Goal: Task Accomplishment & Management: Use online tool/utility

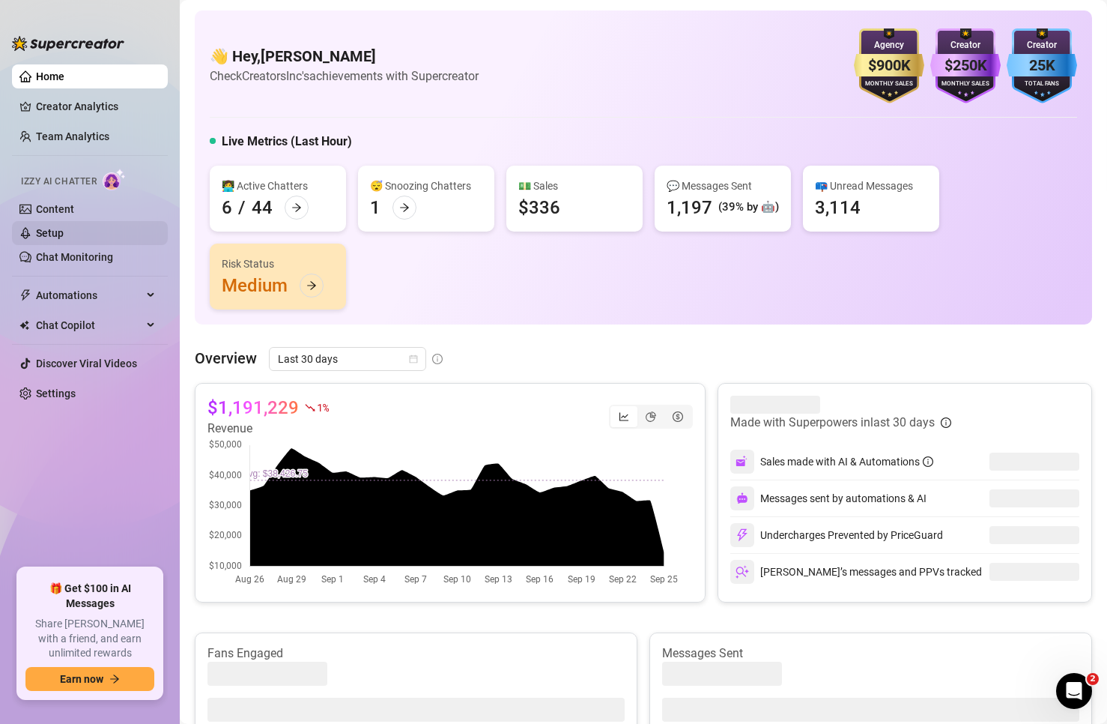
click at [64, 235] on link "Setup" at bounding box center [50, 233] width 28 height 12
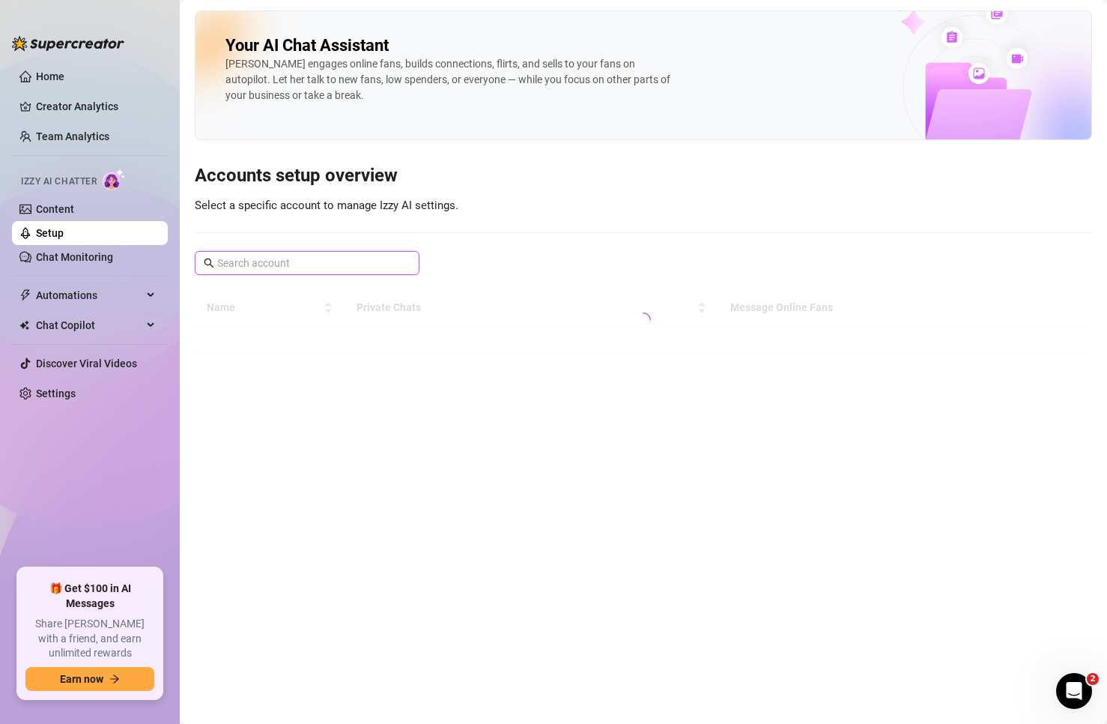
click at [276, 270] on input "text" at bounding box center [307, 263] width 181 height 16
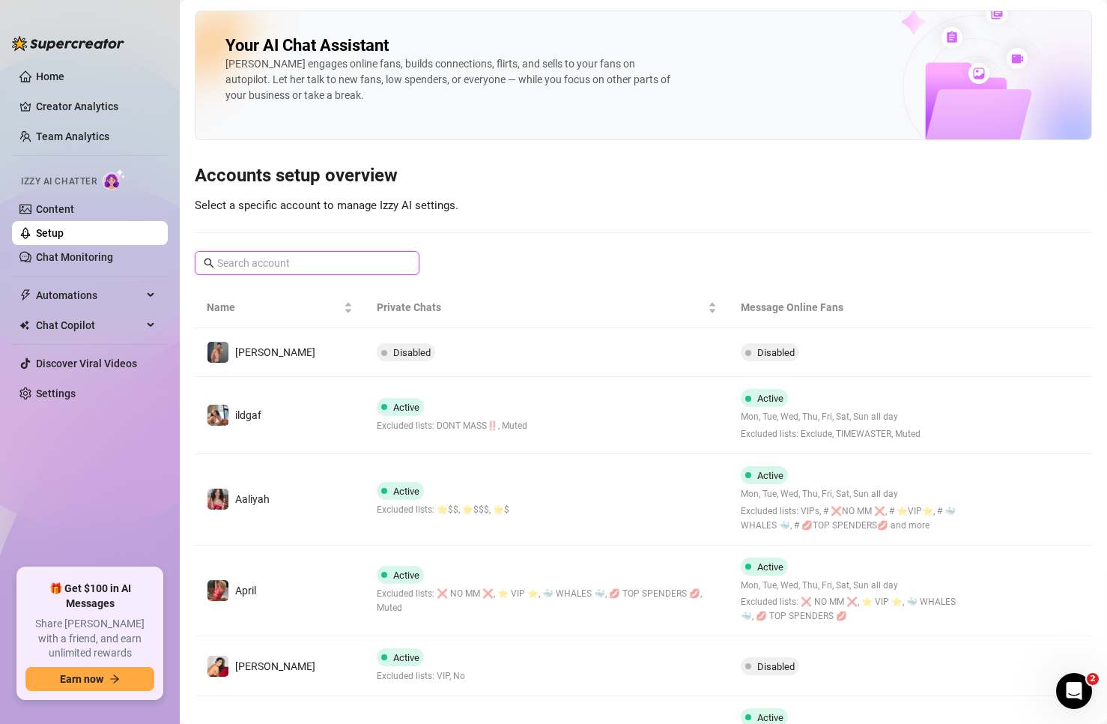
click at [368, 269] on input "text" at bounding box center [307, 263] width 181 height 16
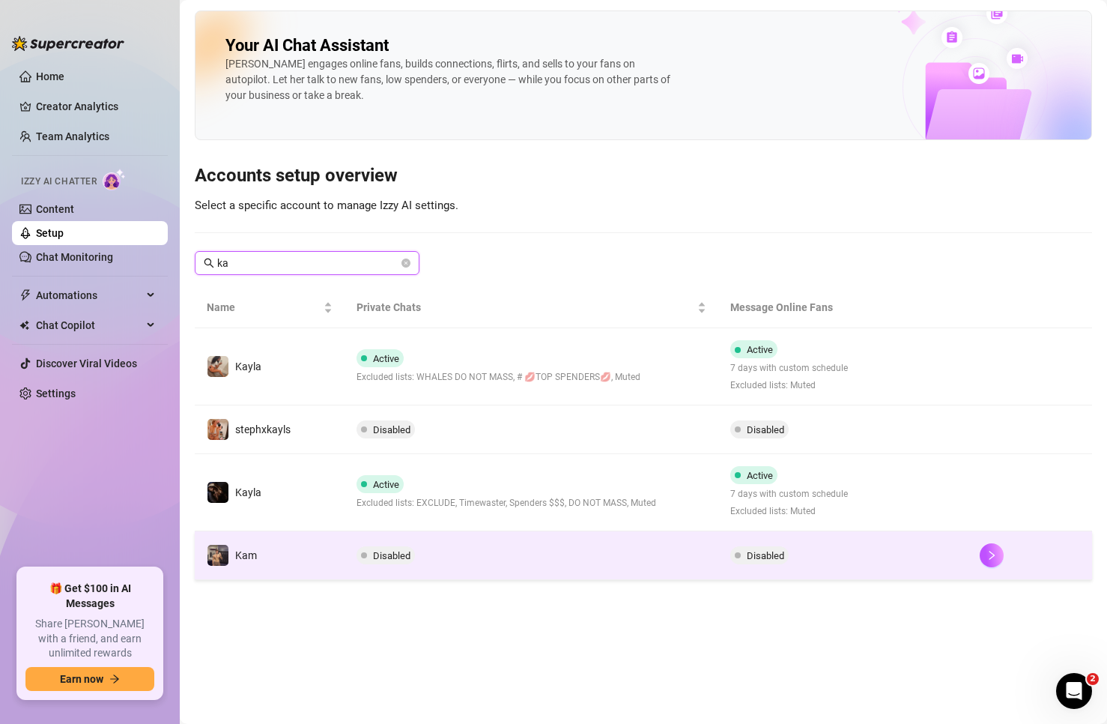
type input "ka"
click at [324, 556] on td "Kam" at bounding box center [270, 555] width 150 height 49
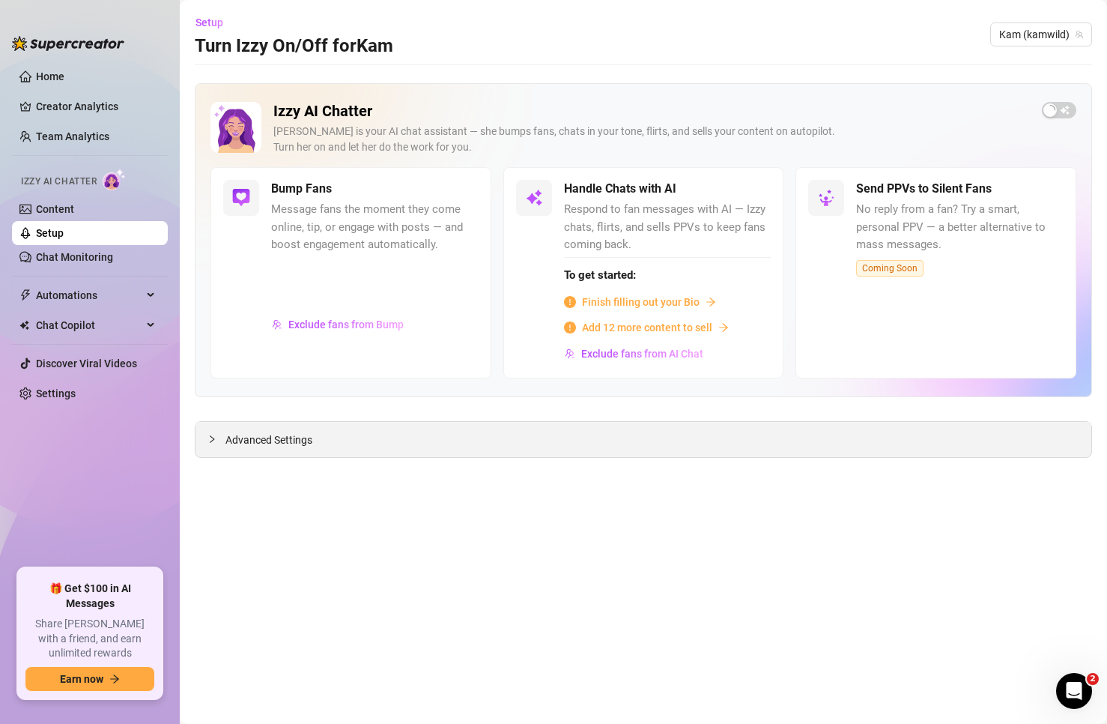
click at [309, 436] on span "Advanced Settings" at bounding box center [269, 440] width 87 height 16
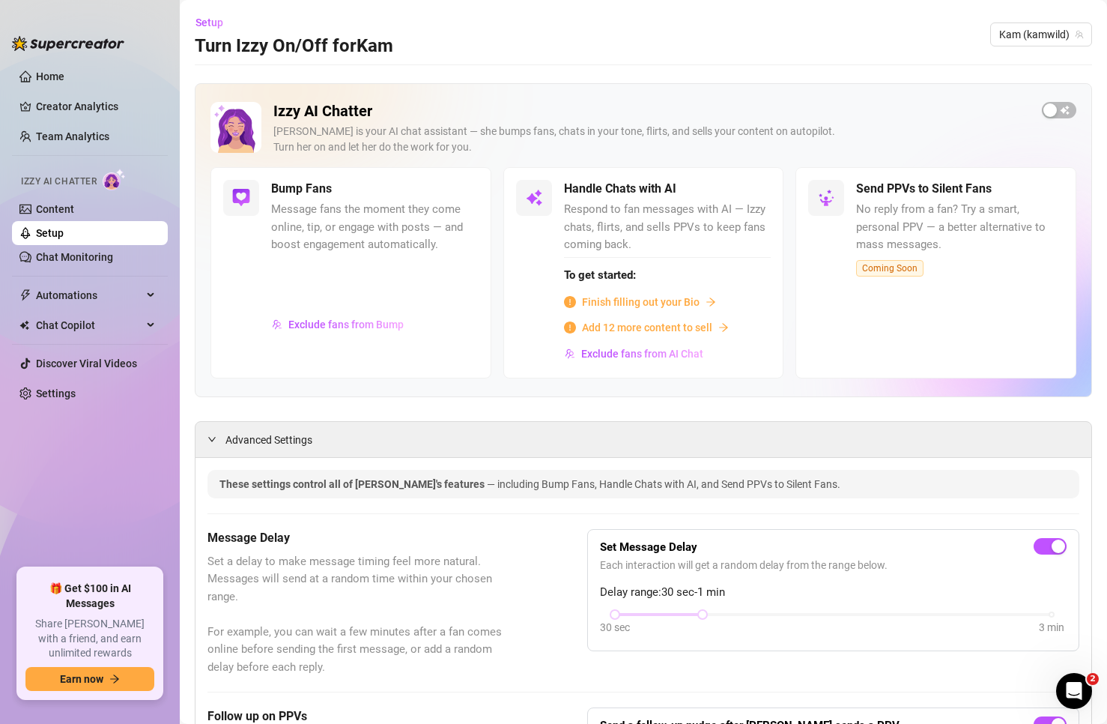
click at [61, 235] on link "Setup" at bounding box center [50, 233] width 28 height 12
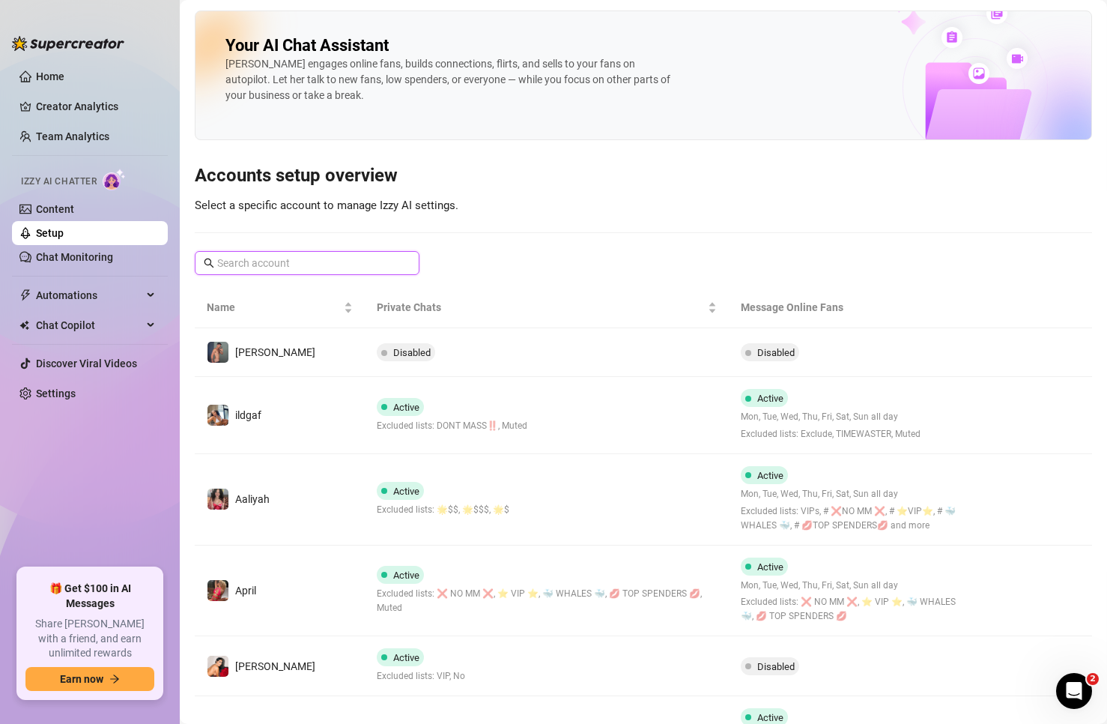
click at [267, 264] on input "text" at bounding box center [307, 263] width 181 height 16
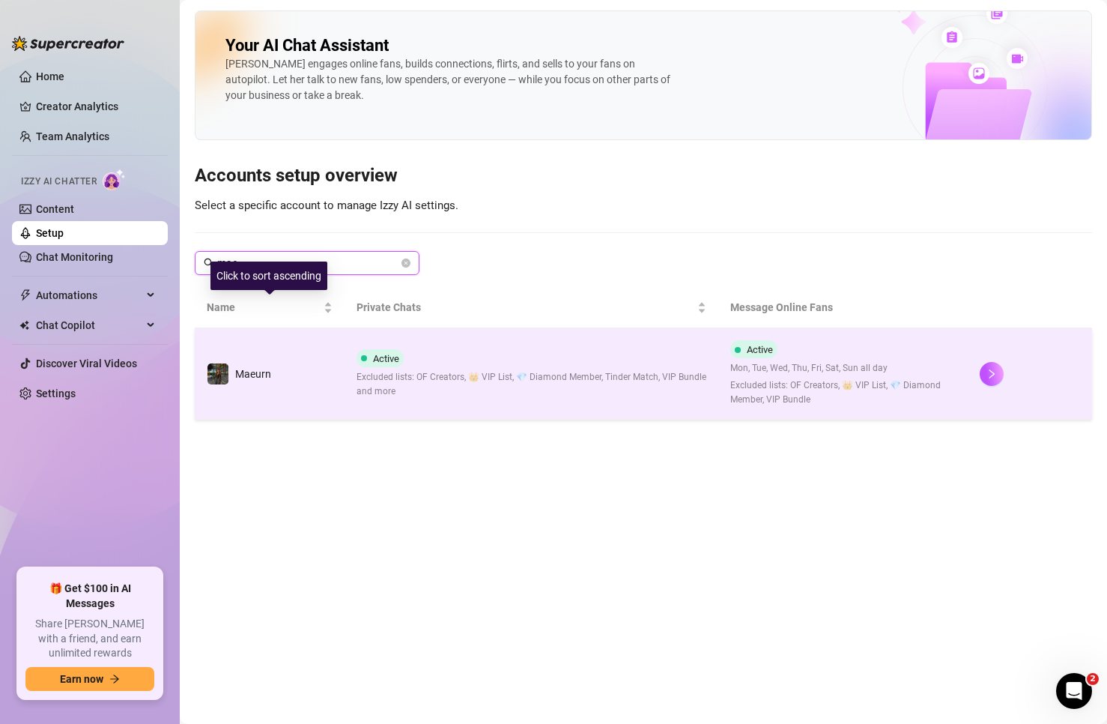
type input "mae"
click at [293, 351] on td "Maeurn" at bounding box center [270, 373] width 150 height 91
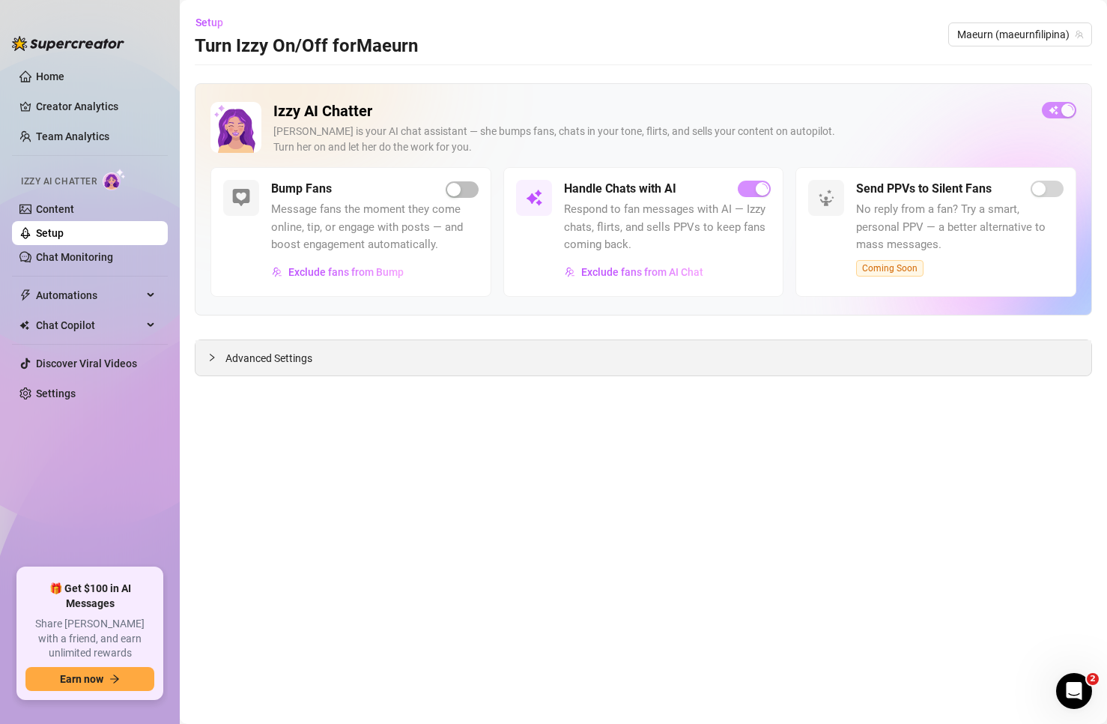
click at [264, 361] on span "Advanced Settings" at bounding box center [269, 358] width 87 height 16
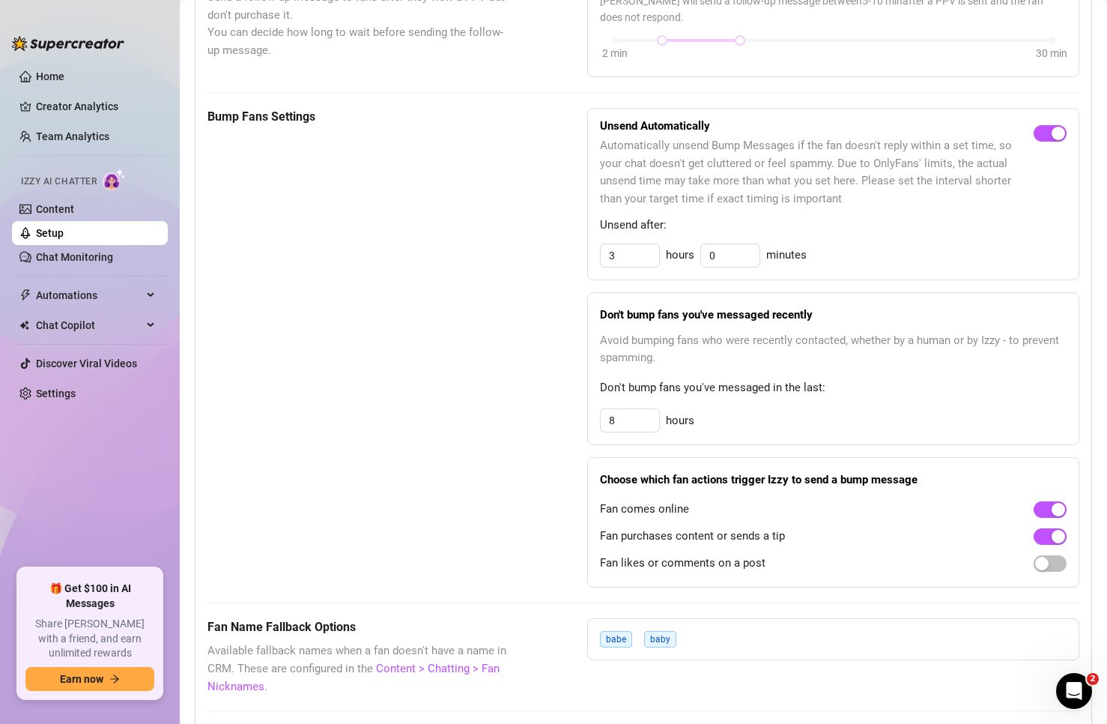
scroll to position [674, 0]
